Goal: Information Seeking & Learning: Understand process/instructions

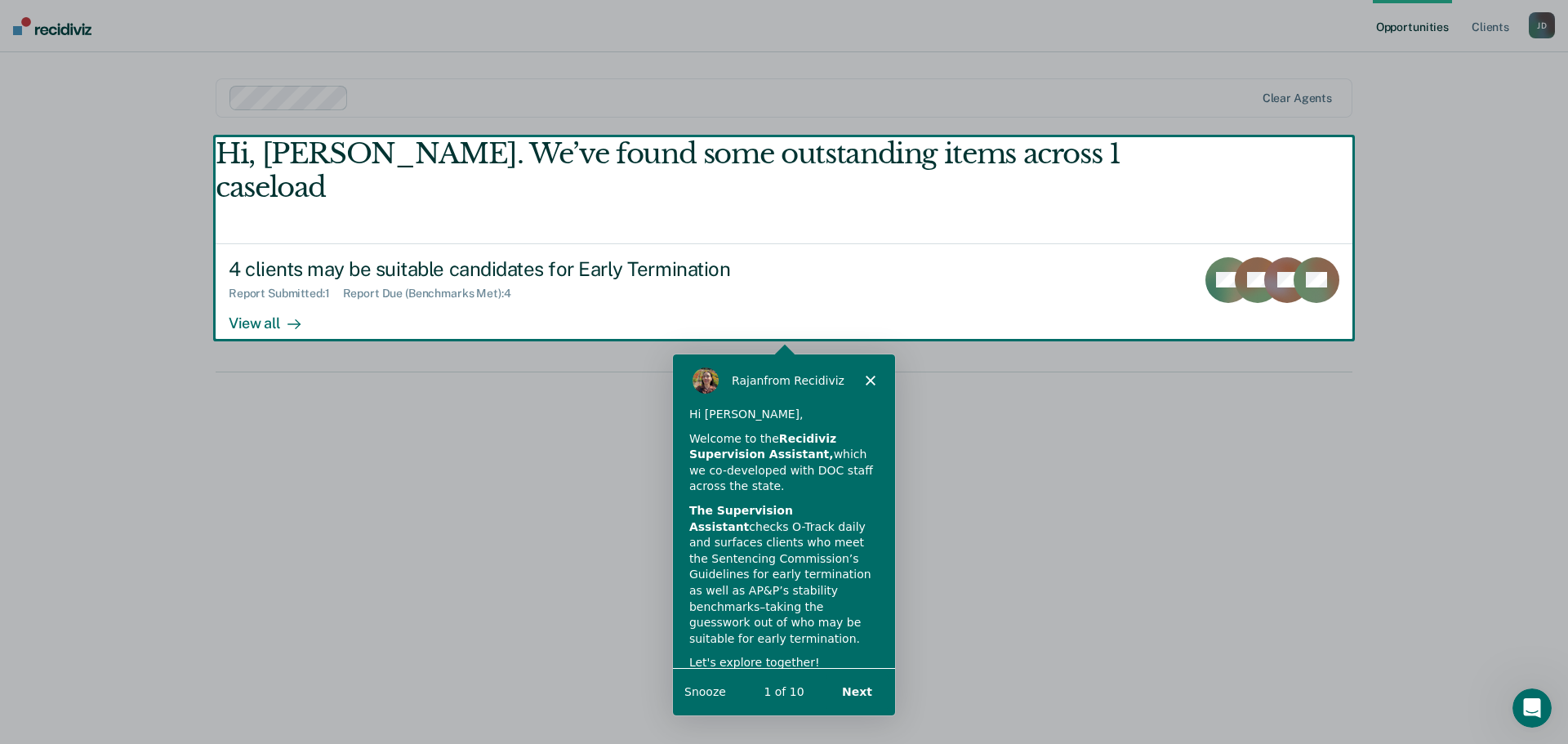
click at [255, 288] on div "Product tour overlay" at bounding box center [784, 372] width 1568 height 744
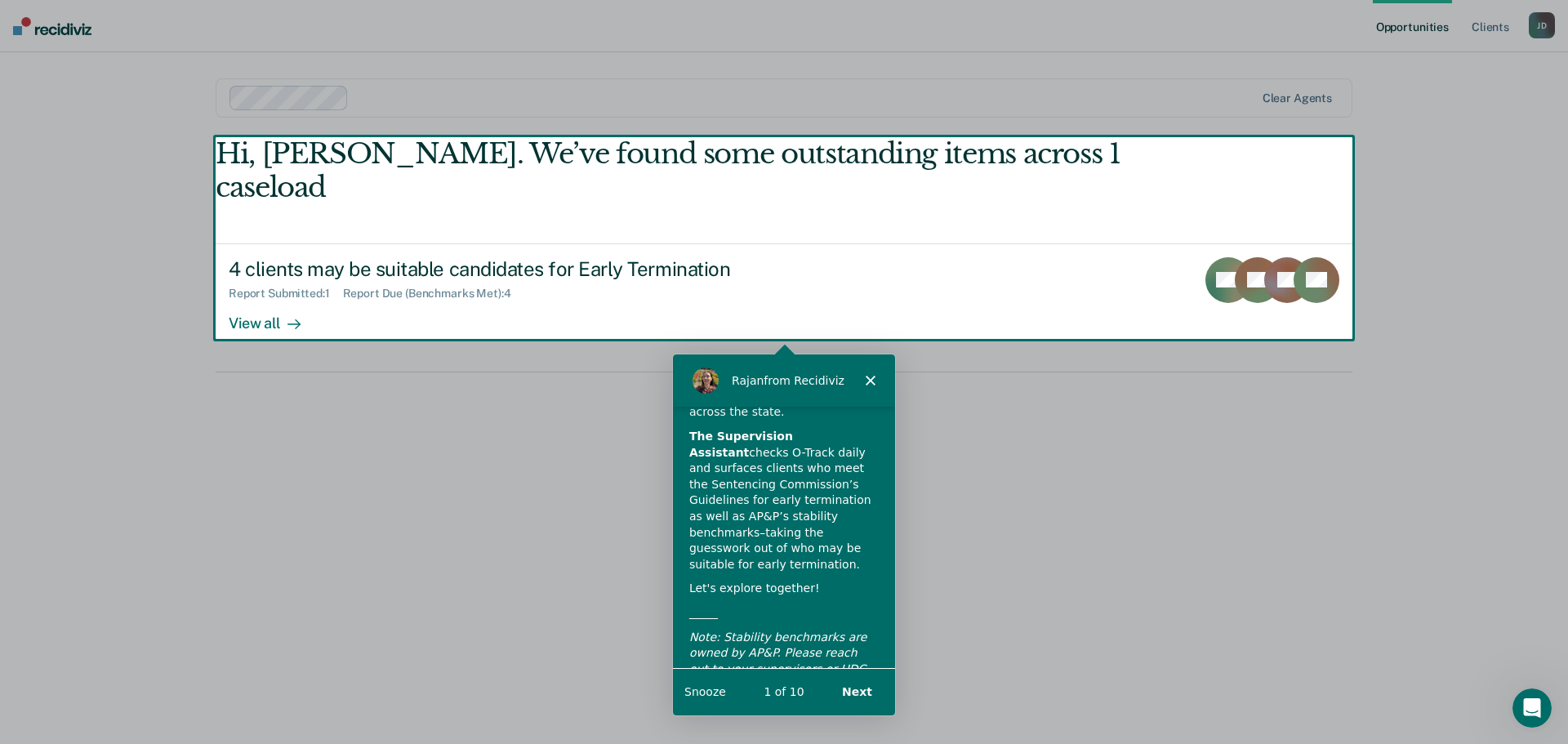
scroll to position [74, 0]
click at [868, 687] on button "Next" at bounding box center [856, 690] width 63 height 33
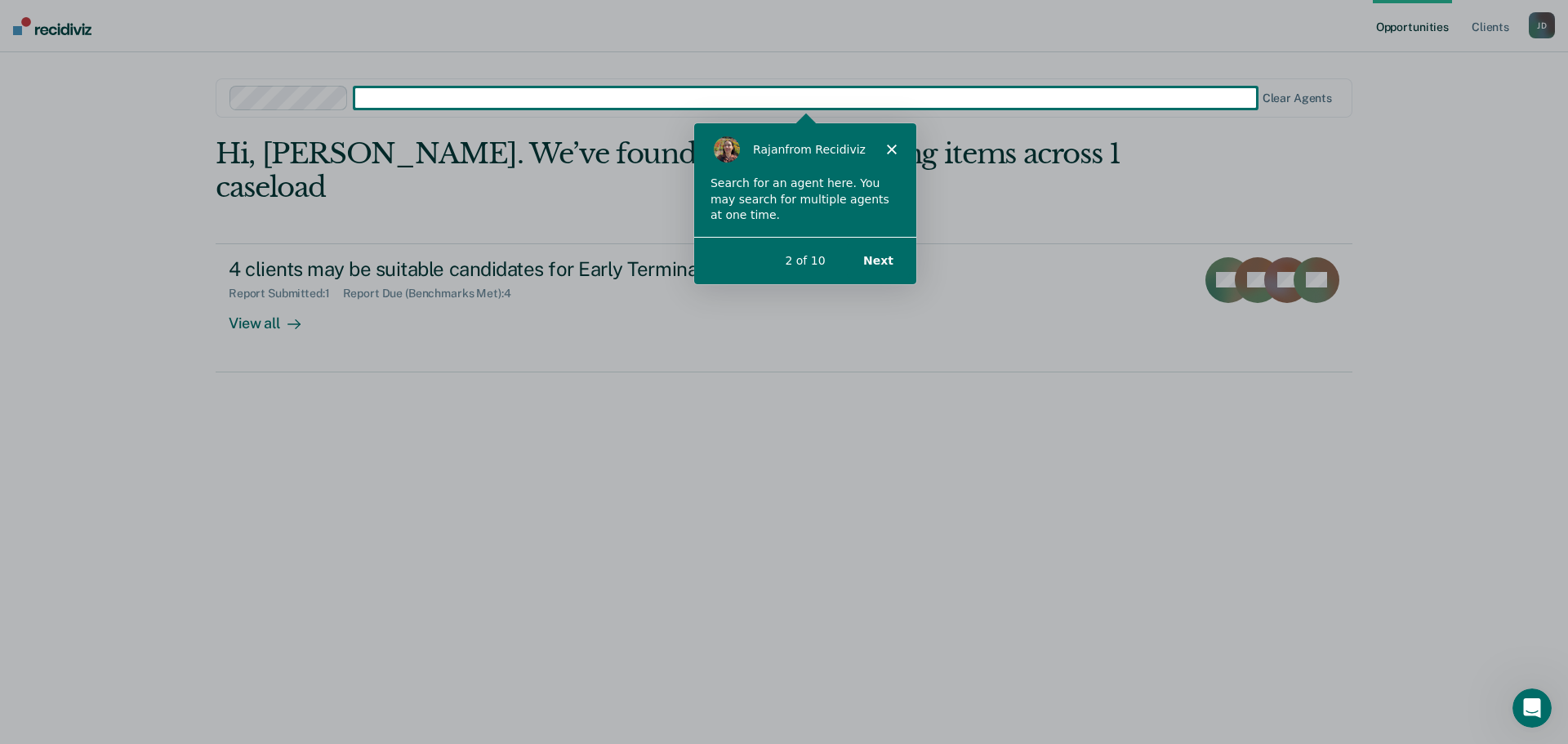
scroll to position [0, 0]
click at [881, 259] on button "Next" at bounding box center [877, 259] width 63 height 33
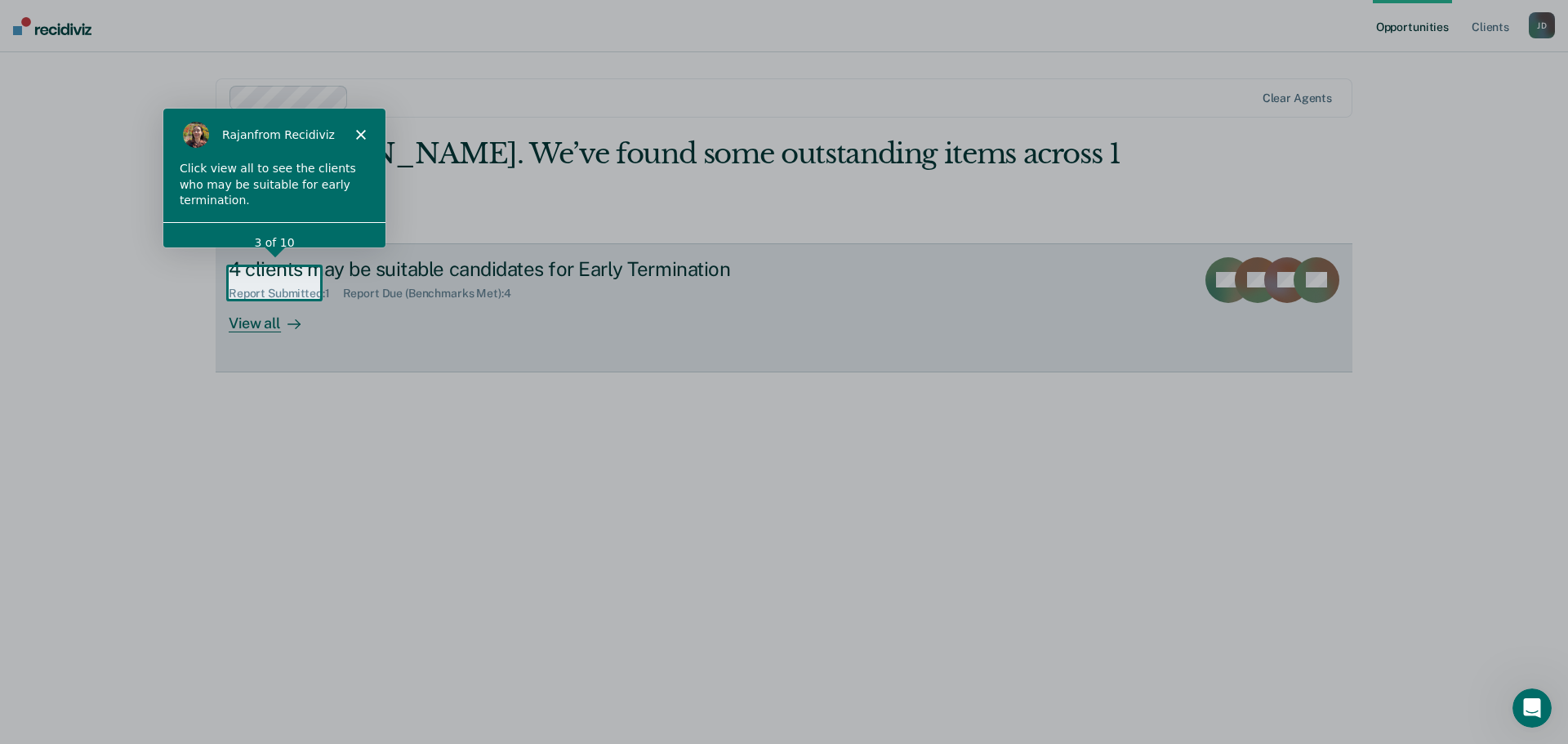
click at [283, 313] on div at bounding box center [291, 322] width 19 height 18
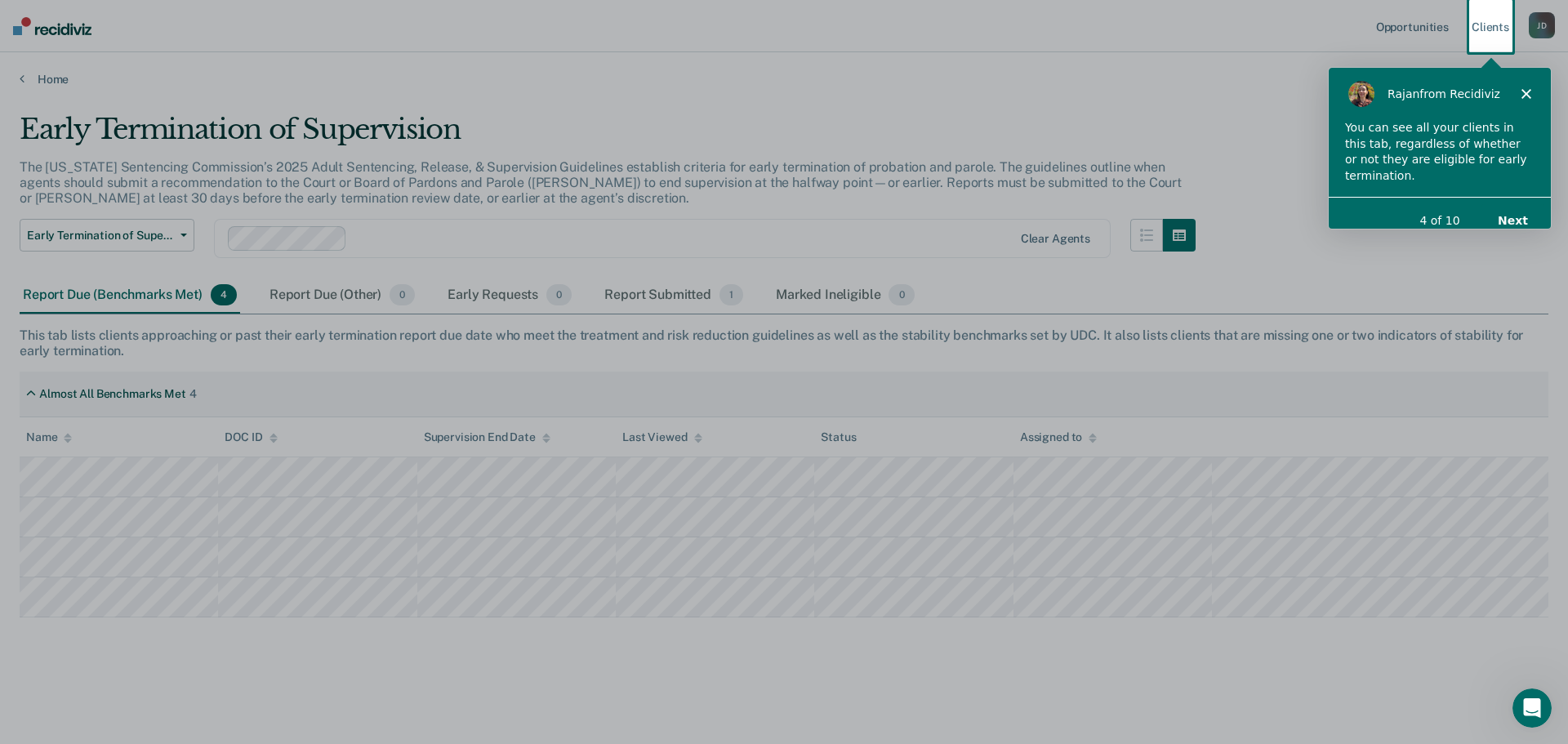
click at [1519, 202] on button "Next" at bounding box center [1512, 219] width 63 height 33
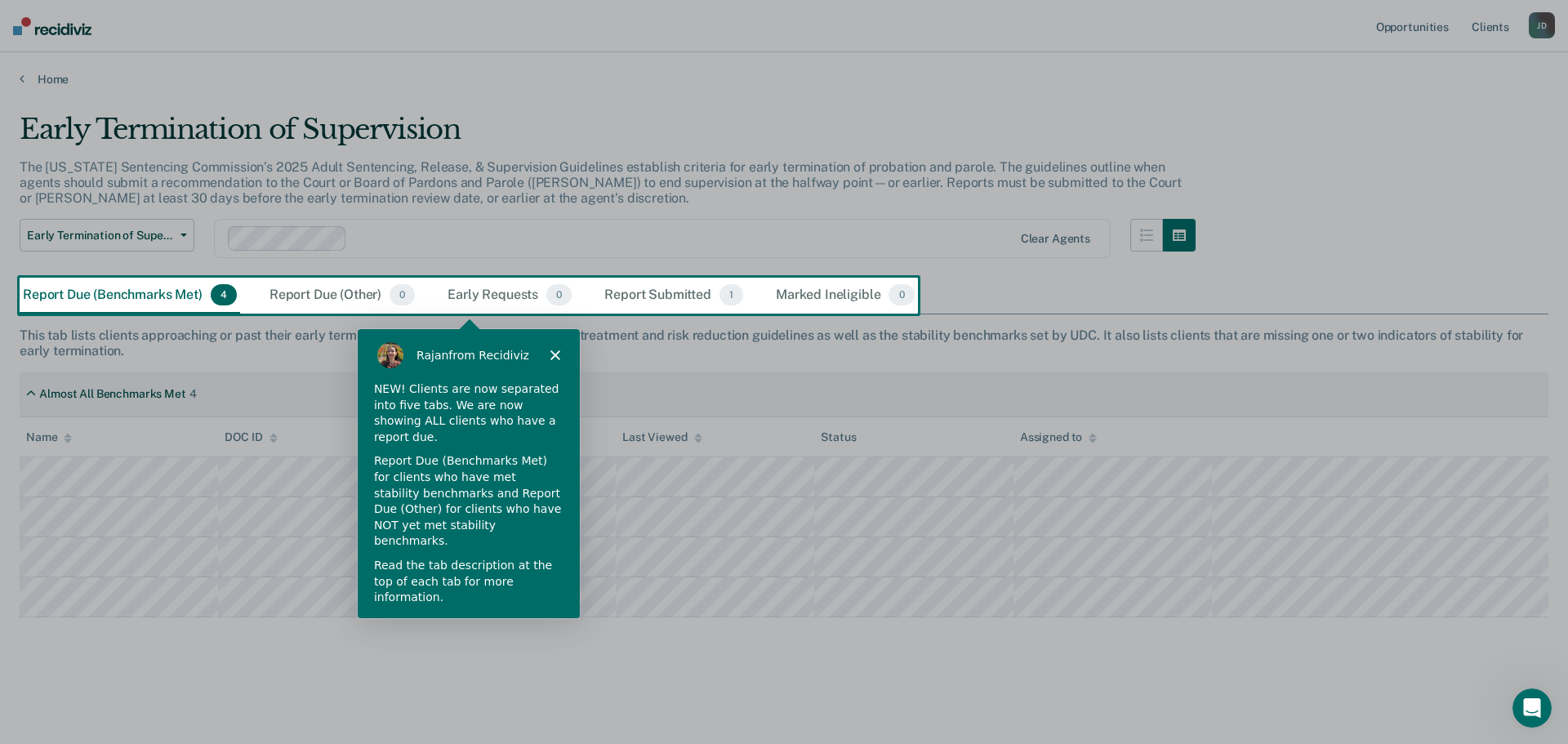
click at [541, 624] on button "Next" at bounding box center [541, 641] width 63 height 33
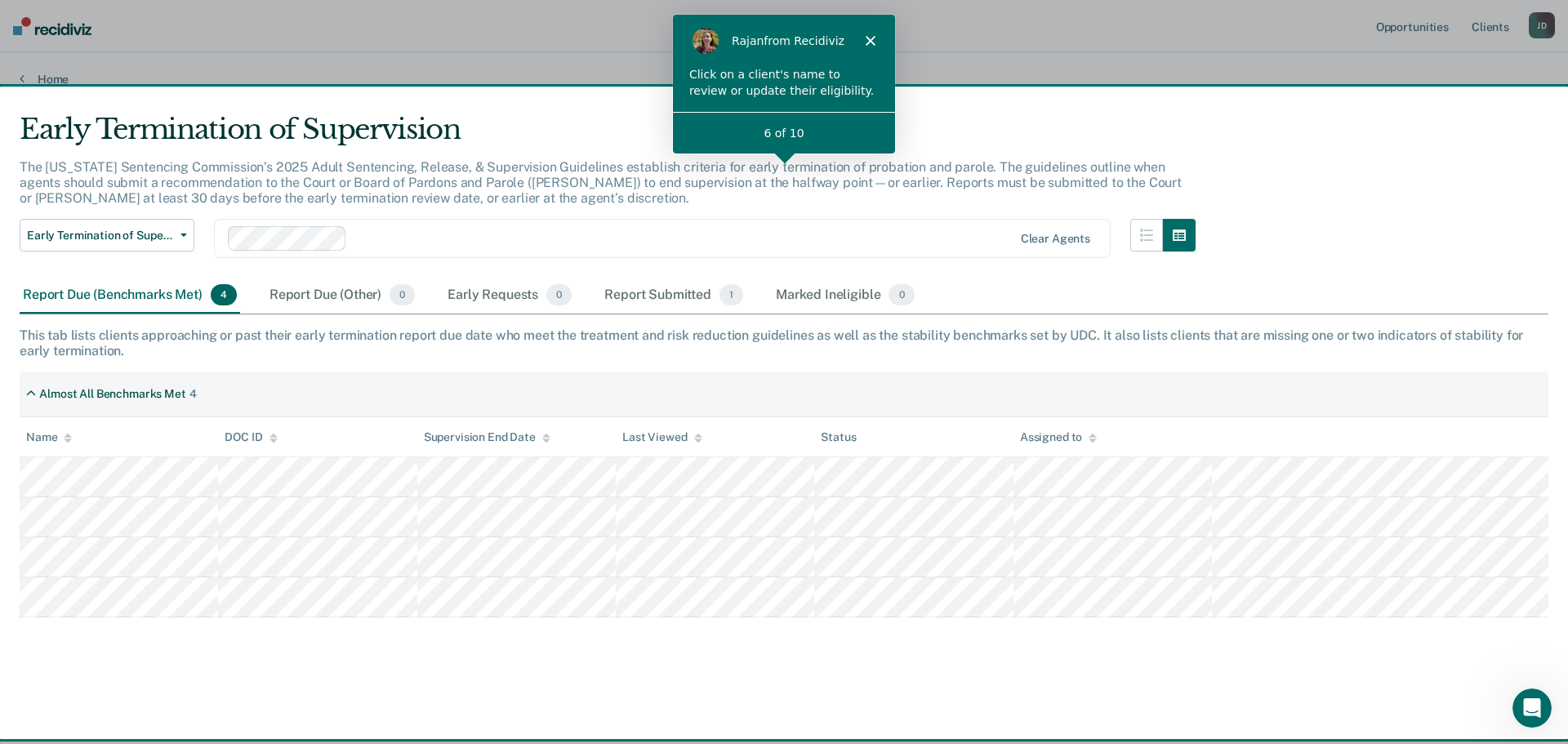
click at [868, 33] on div "[PERSON_NAME] from Recidiviz" at bounding box center [783, 40] width 222 height 53
click at [868, 35] on icon "Close" at bounding box center [870, 40] width 10 height 10
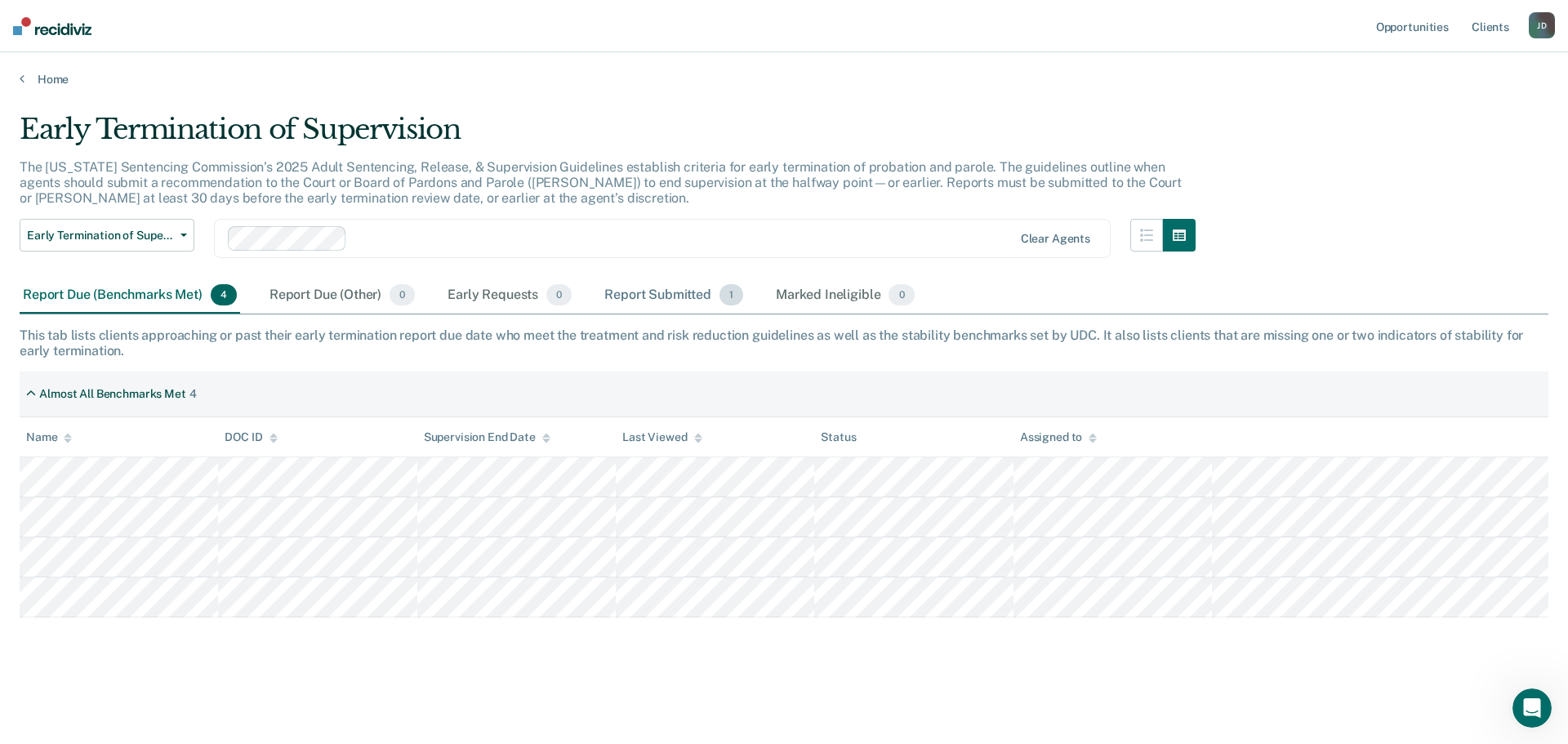
click at [695, 298] on div "Report Submitted 1" at bounding box center [673, 295] width 145 height 36
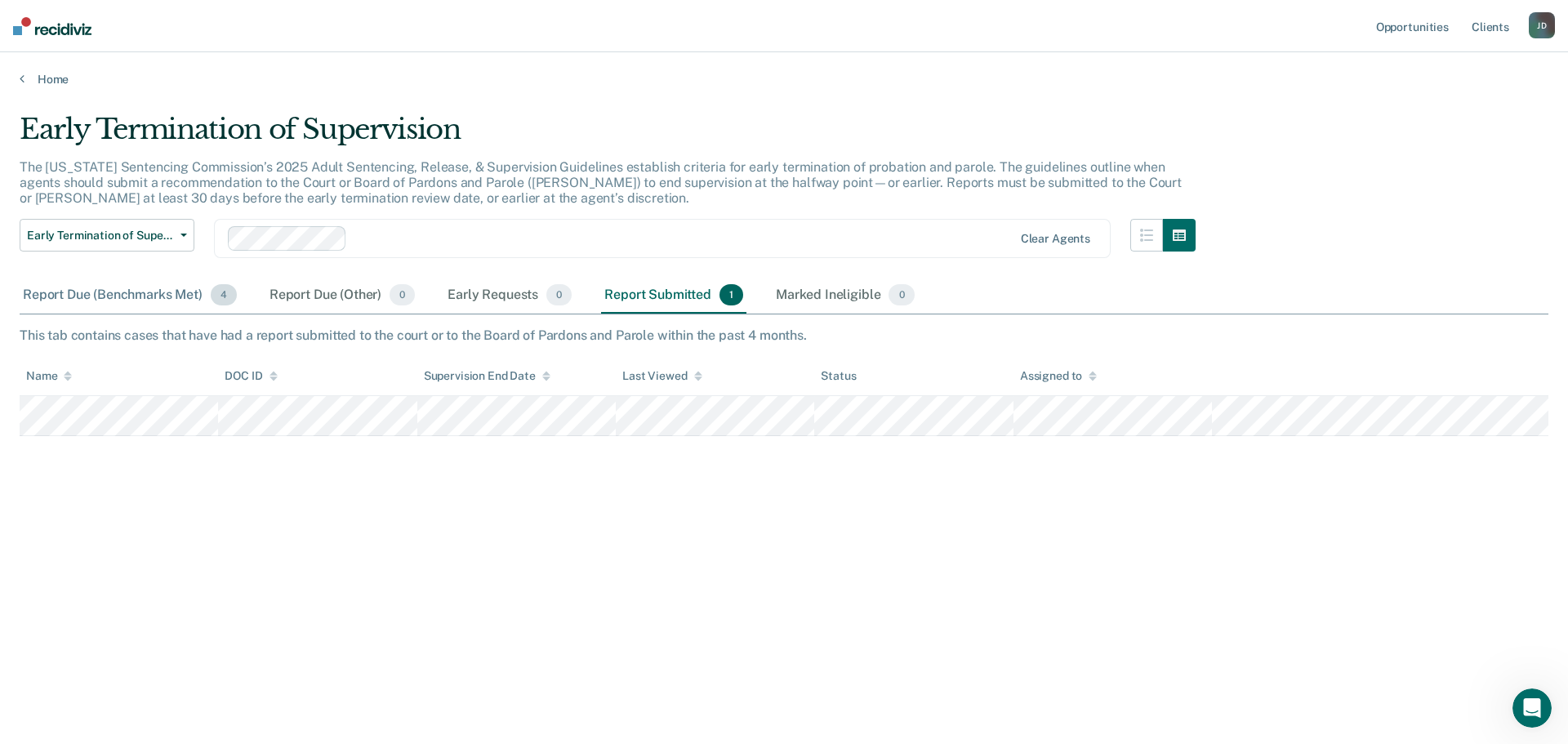
click at [145, 292] on div "Report Due (Benchmarks Met) 4" at bounding box center [129, 295] width 221 height 36
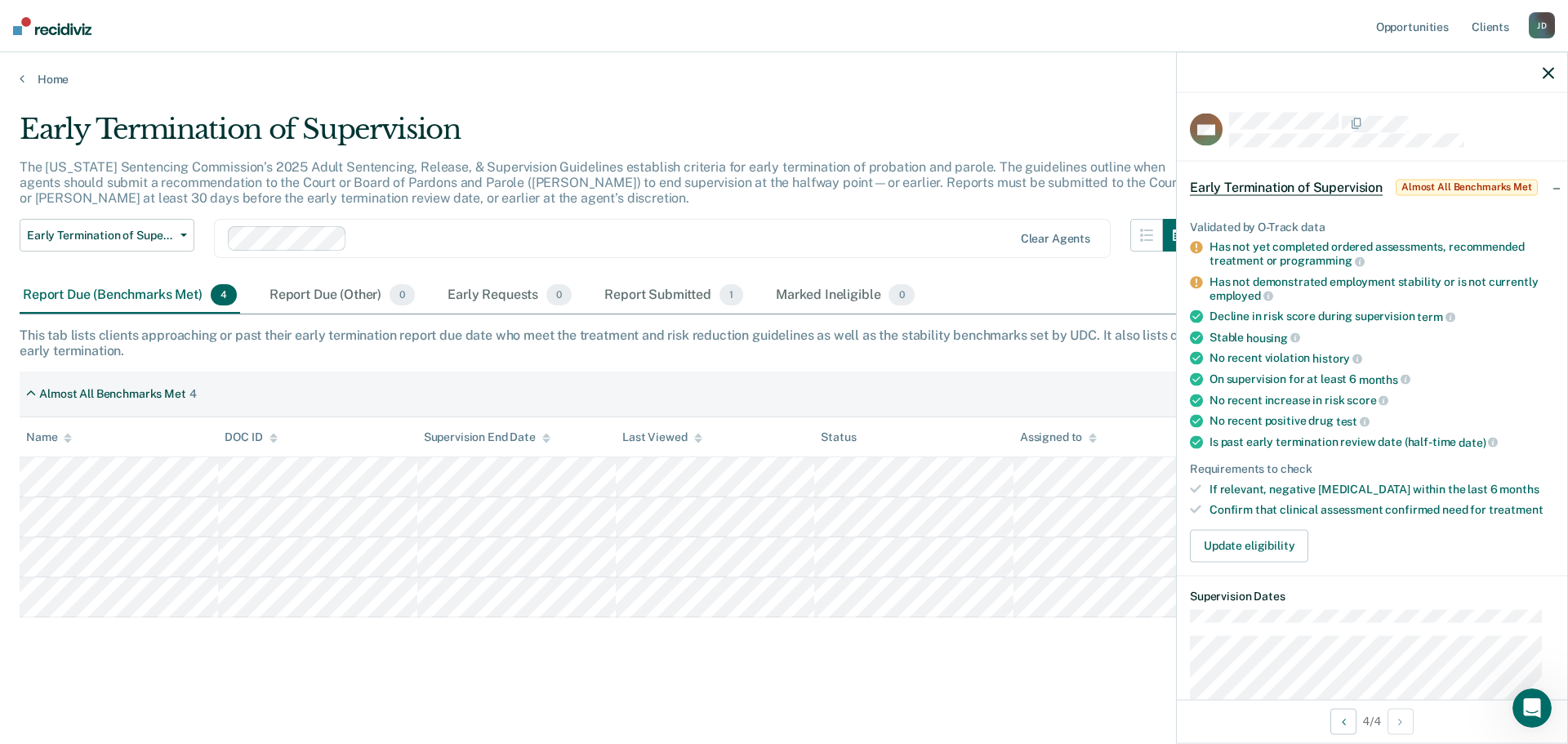
click at [1196, 282] on icon at bounding box center [1195, 281] width 13 height 13
click at [968, 663] on div "Early Termination of Supervision The [US_STATE] Sentencing Commission’s 2025 Ad…" at bounding box center [783, 393] width 1528 height 561
click at [1544, 74] on icon "button" at bounding box center [1549, 73] width 12 height 12
